Goal: Transaction & Acquisition: Book appointment/travel/reservation

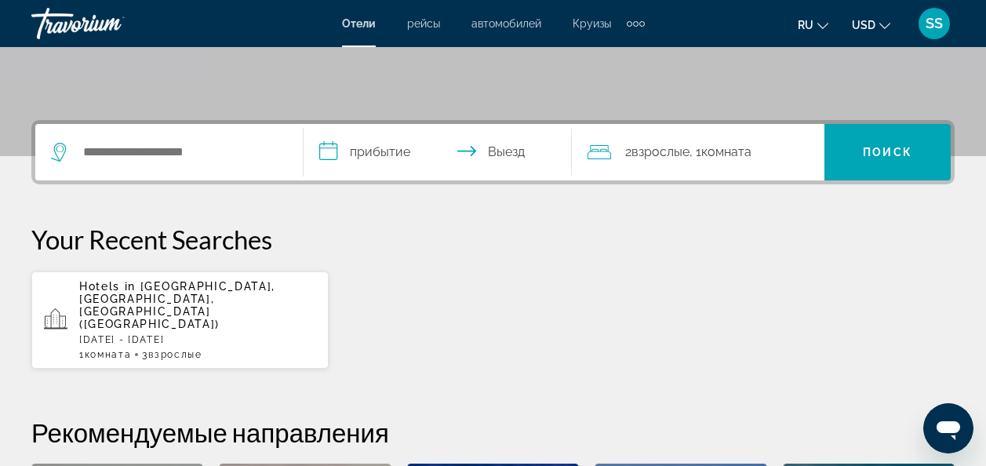
scroll to position [314, 0]
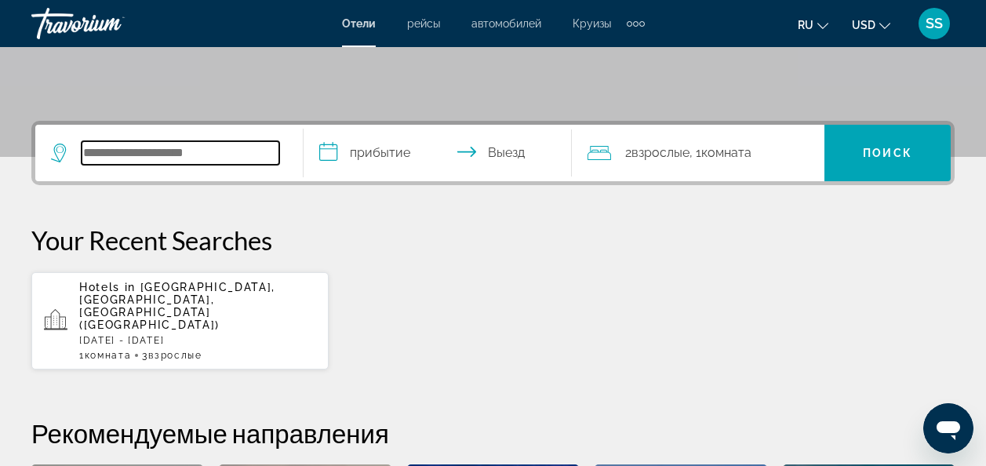
click at [196, 147] on input "Search hotel destination" at bounding box center [181, 153] width 198 height 24
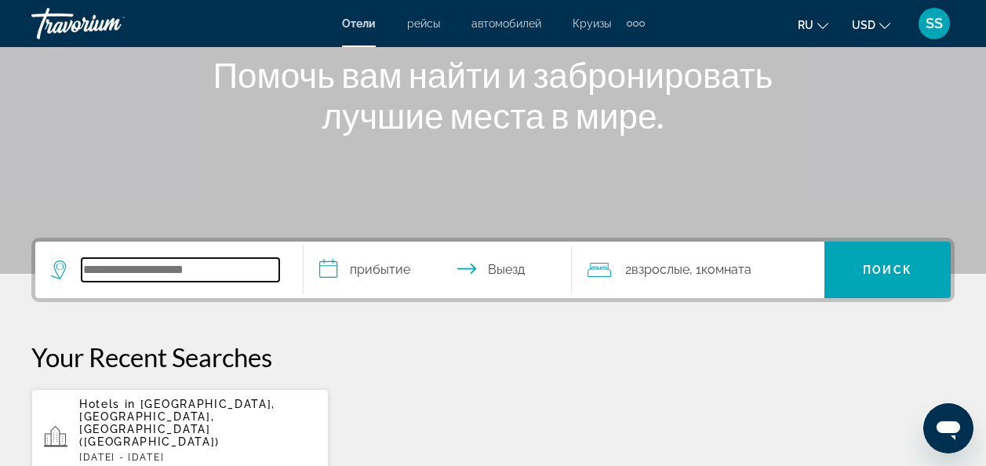
scroll to position [195, 0]
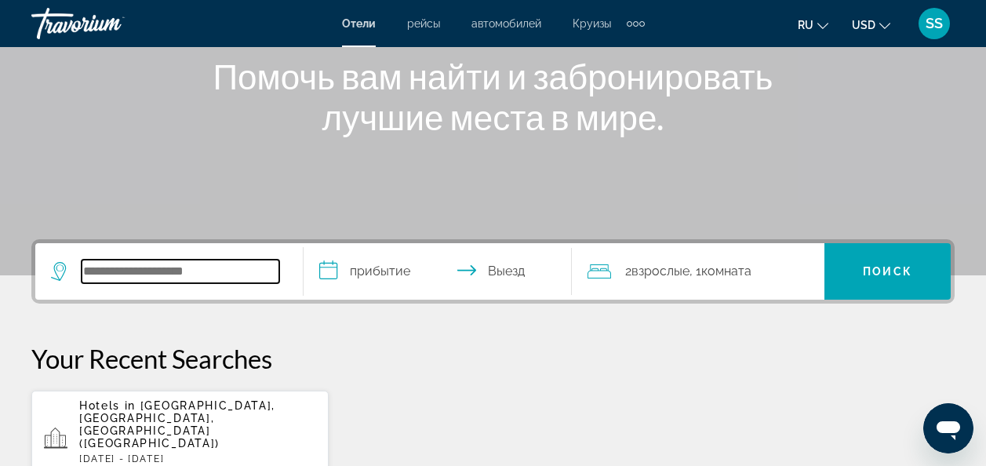
click at [188, 270] on input "Search hotel destination" at bounding box center [181, 272] width 198 height 24
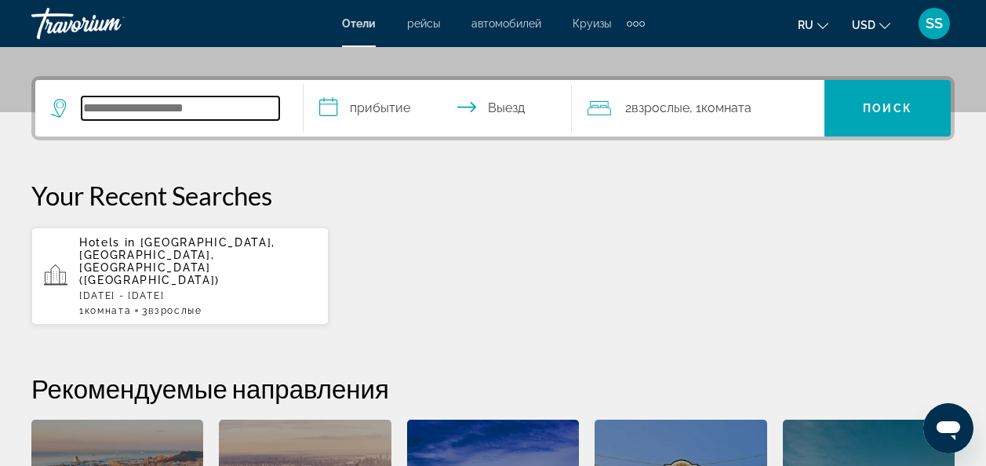
scroll to position [358, 0]
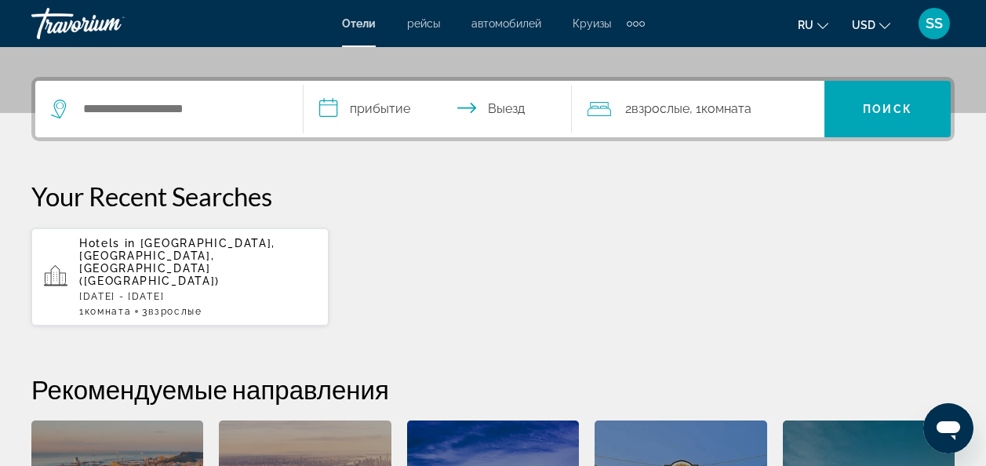
click at [144, 306] on div "1 Комната номера 3 Взрослый Взрослые" at bounding box center [197, 311] width 237 height 11
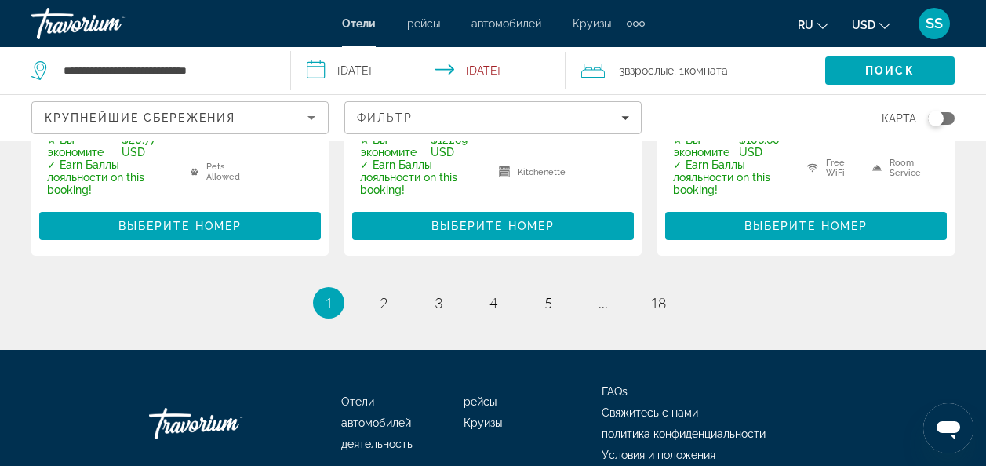
scroll to position [2662, 0]
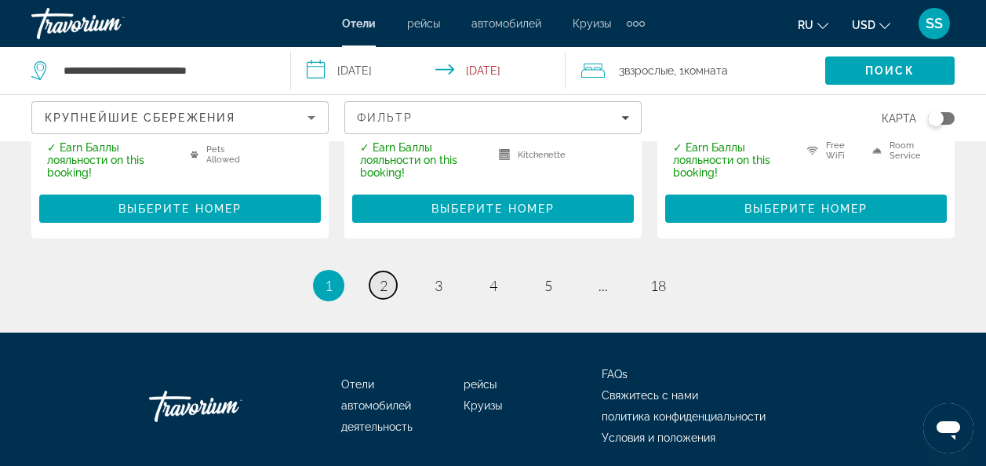
click at [378, 271] on link "page 2" at bounding box center [382, 284] width 27 height 27
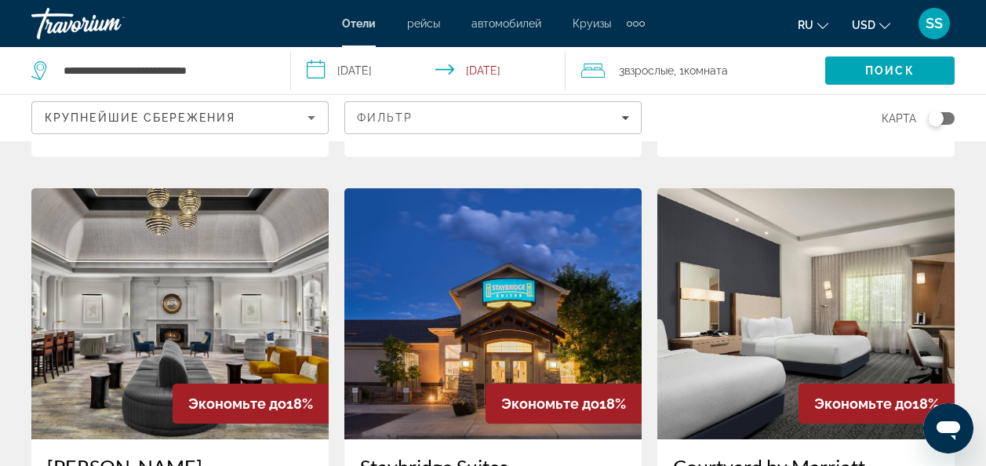
scroll to position [2117, 0]
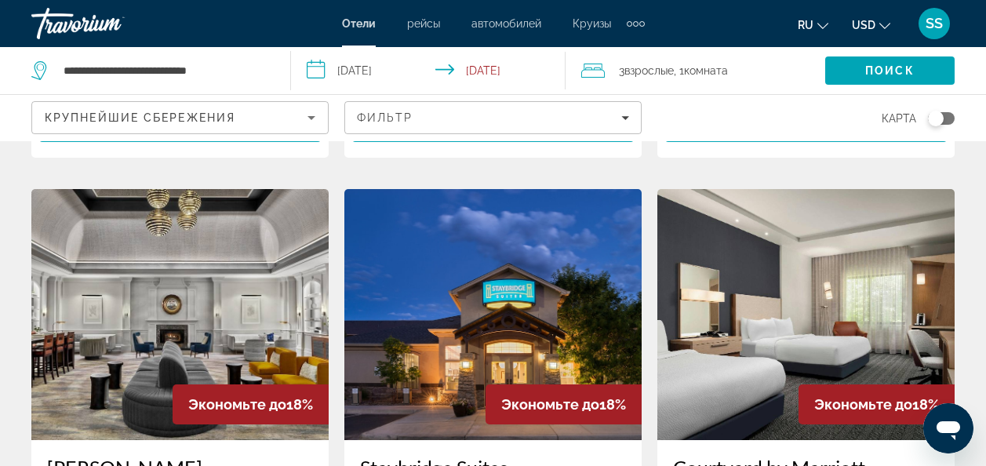
click at [504, 249] on img "Main content" at bounding box center [492, 314] width 297 height 251
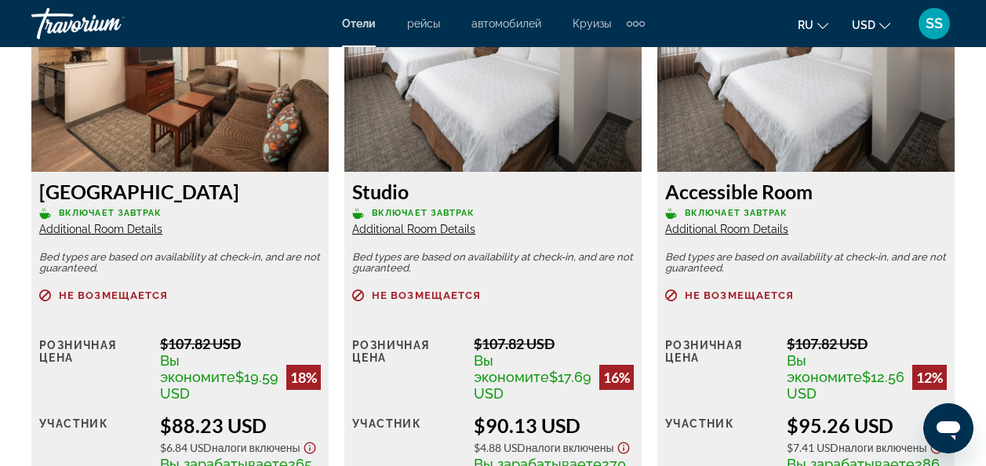
scroll to position [2431, 0]
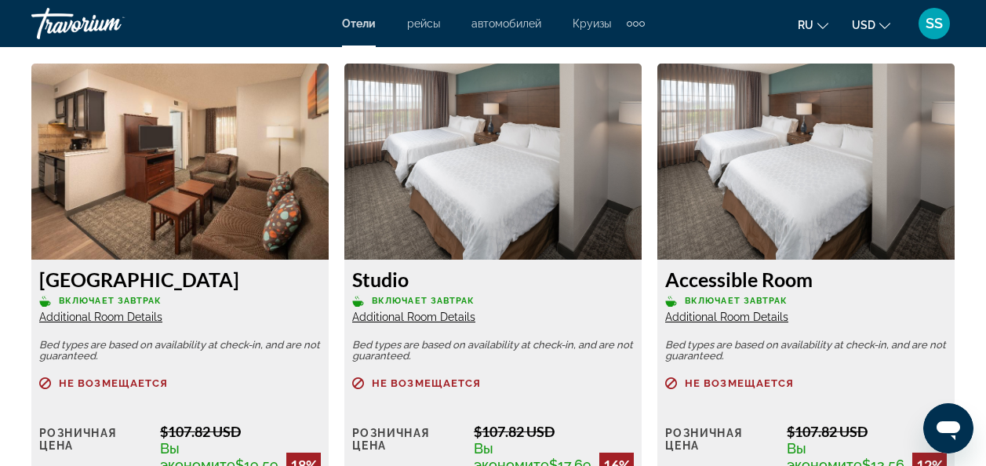
click at [102, 310] on div "[GEOGRAPHIC_DATA] Включает завтрак Additional Room Details" at bounding box center [180, 295] width 282 height 56
click at [102, 314] on span "Additional Room Details" at bounding box center [100, 317] width 123 height 13
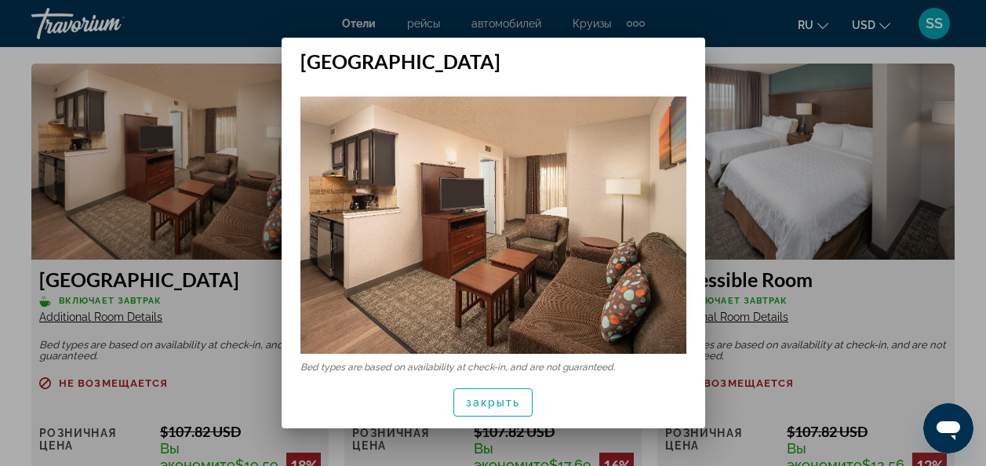
scroll to position [0, 0]
click at [577, 233] on img at bounding box center [493, 224] width 386 height 257
click at [376, 180] on img at bounding box center [493, 224] width 386 height 257
click at [193, 141] on div at bounding box center [493, 233] width 986 height 466
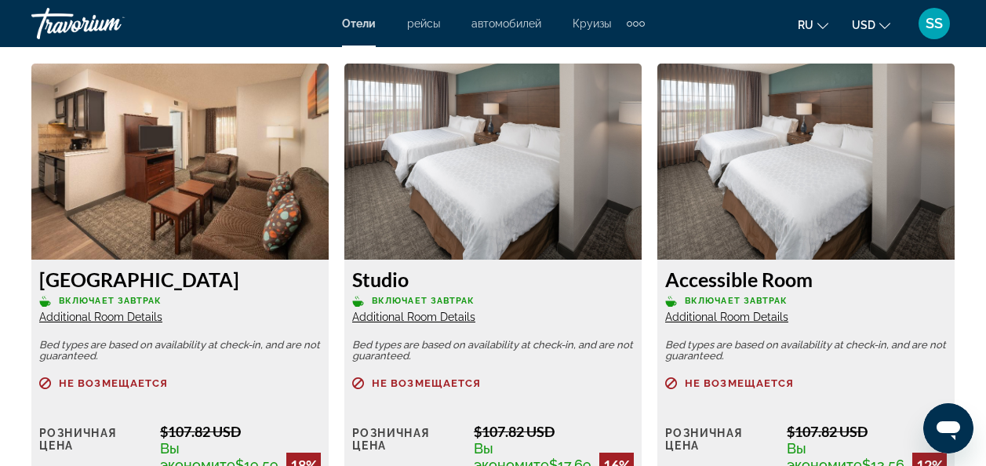
scroll to position [2431, 0]
click at [184, 151] on img "Main content" at bounding box center [179, 162] width 297 height 196
click at [134, 314] on span "Additional Room Details" at bounding box center [100, 317] width 123 height 13
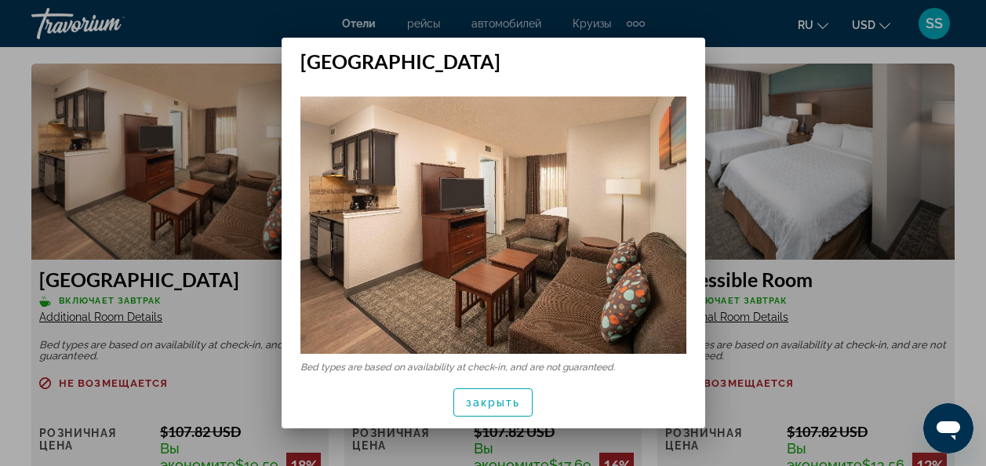
scroll to position [0, 0]
click at [538, 300] on img at bounding box center [493, 224] width 386 height 257
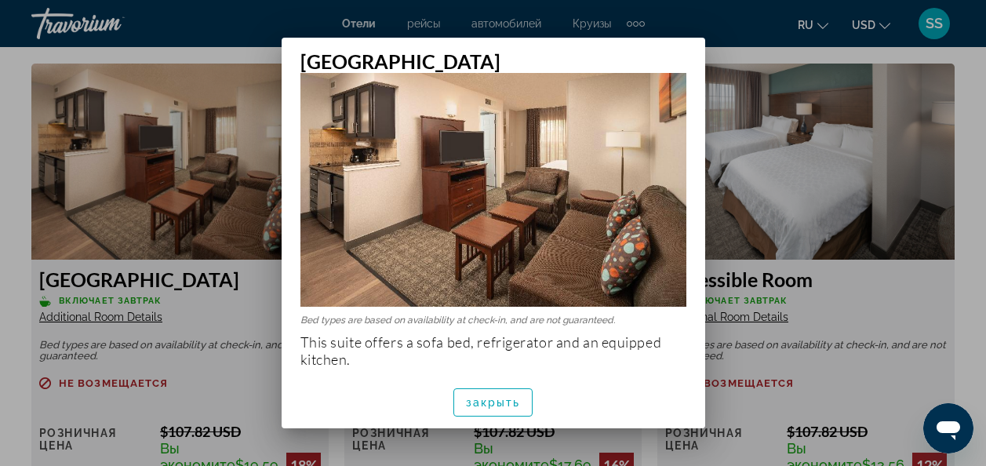
click at [526, 314] on p "Bed types are based on availability at check-in, and are not guaranteed." at bounding box center [493, 319] width 386 height 11
click at [547, 213] on img at bounding box center [493, 177] width 386 height 257
click at [814, 134] on div at bounding box center [493, 233] width 986 height 466
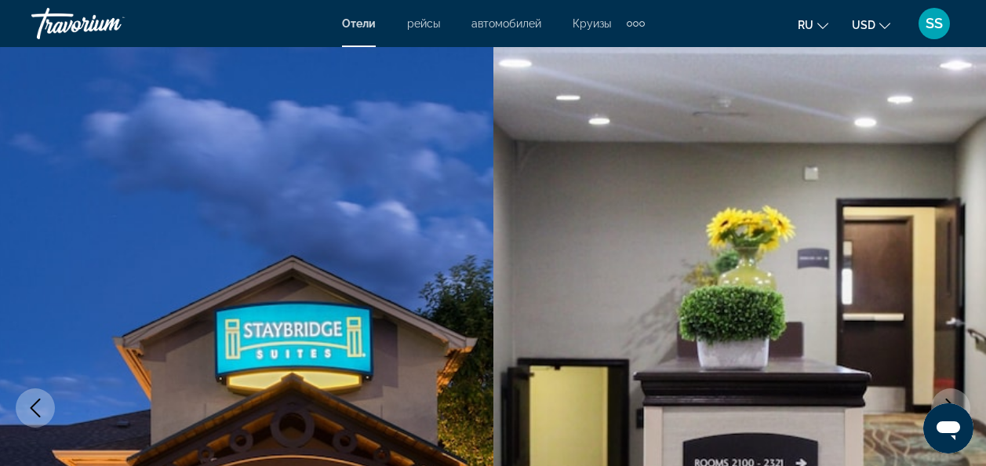
scroll to position [0, 0]
